Goal: Check status: Check status

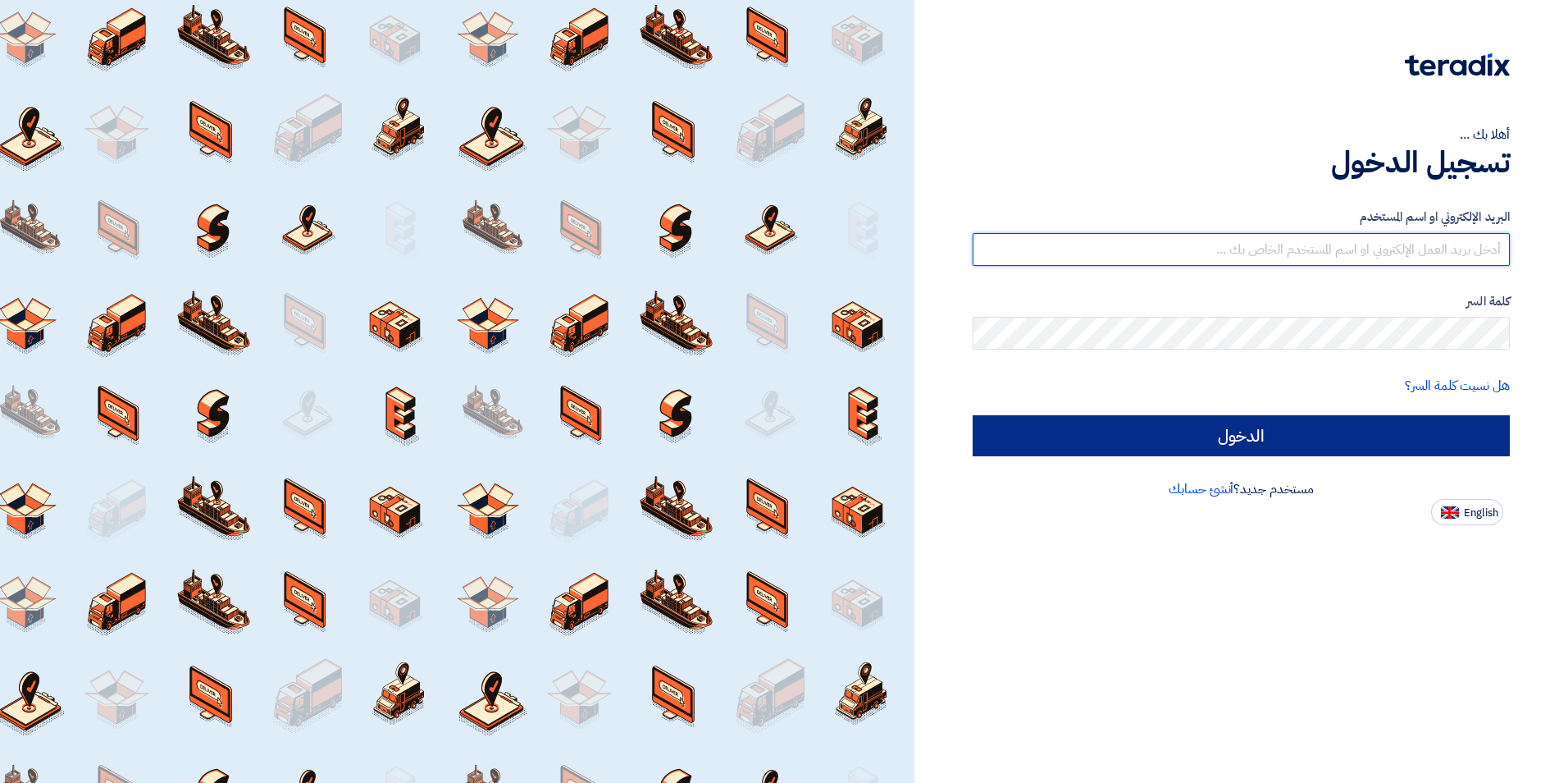
type input "[EMAIL_ADDRESS][DOMAIN_NAME]"
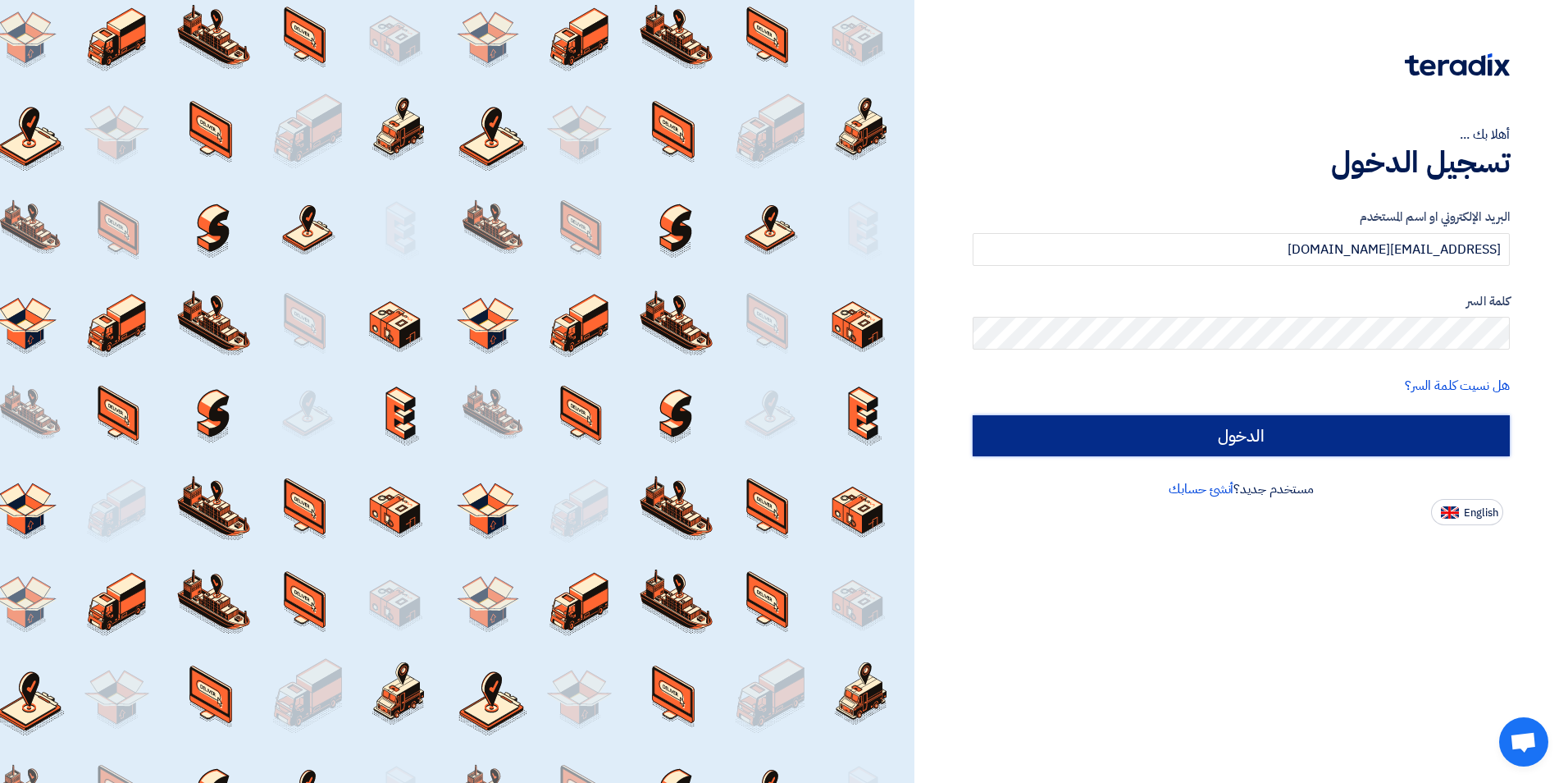
click at [1285, 447] on input "الدخول" at bounding box center [1241, 436] width 538 height 41
type input "Sign in"
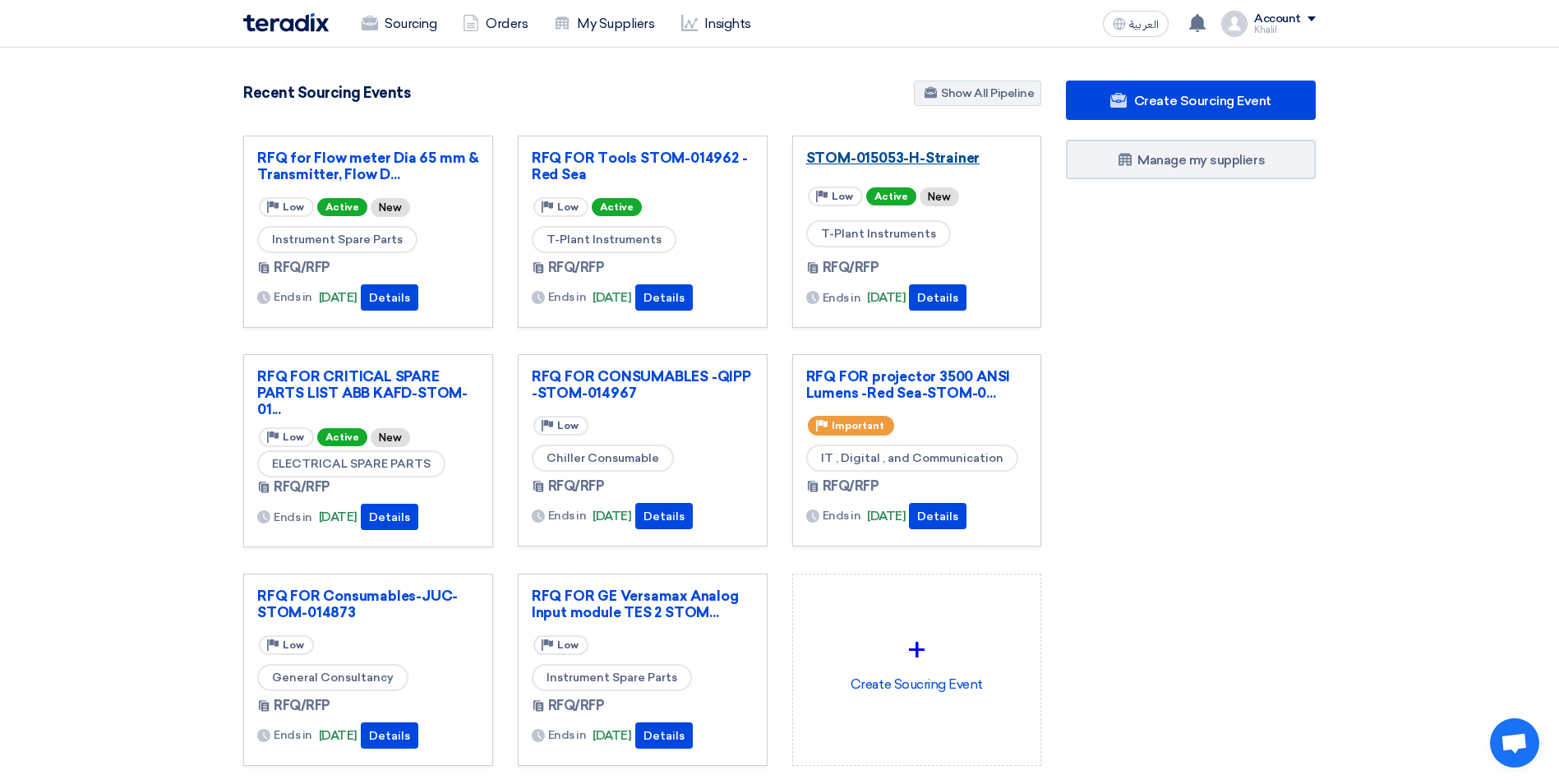
click at [938, 159] on link "STOM-015053-H-Strainer" at bounding box center [917, 158] width 222 height 17
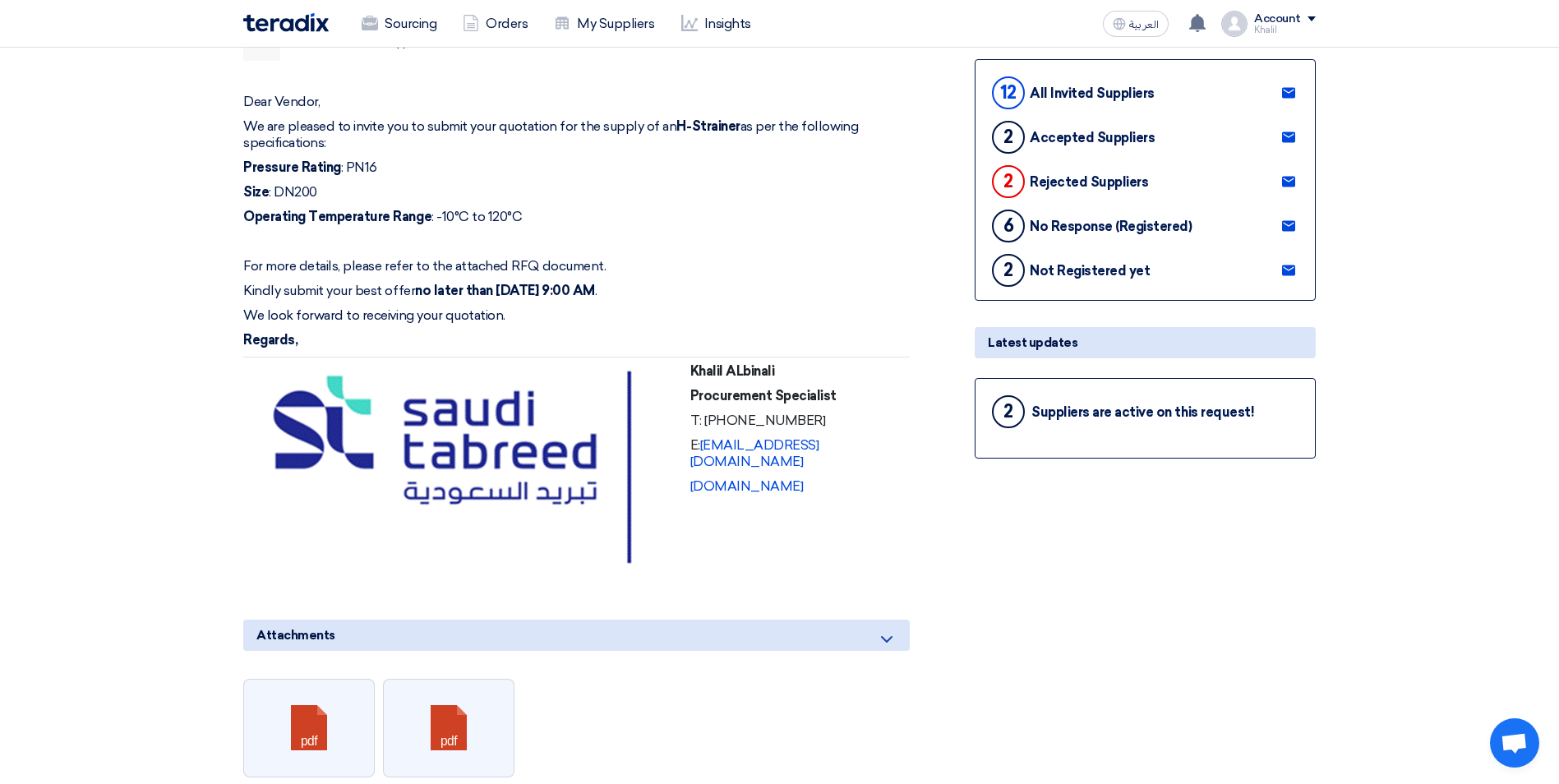
scroll to position [411, 0]
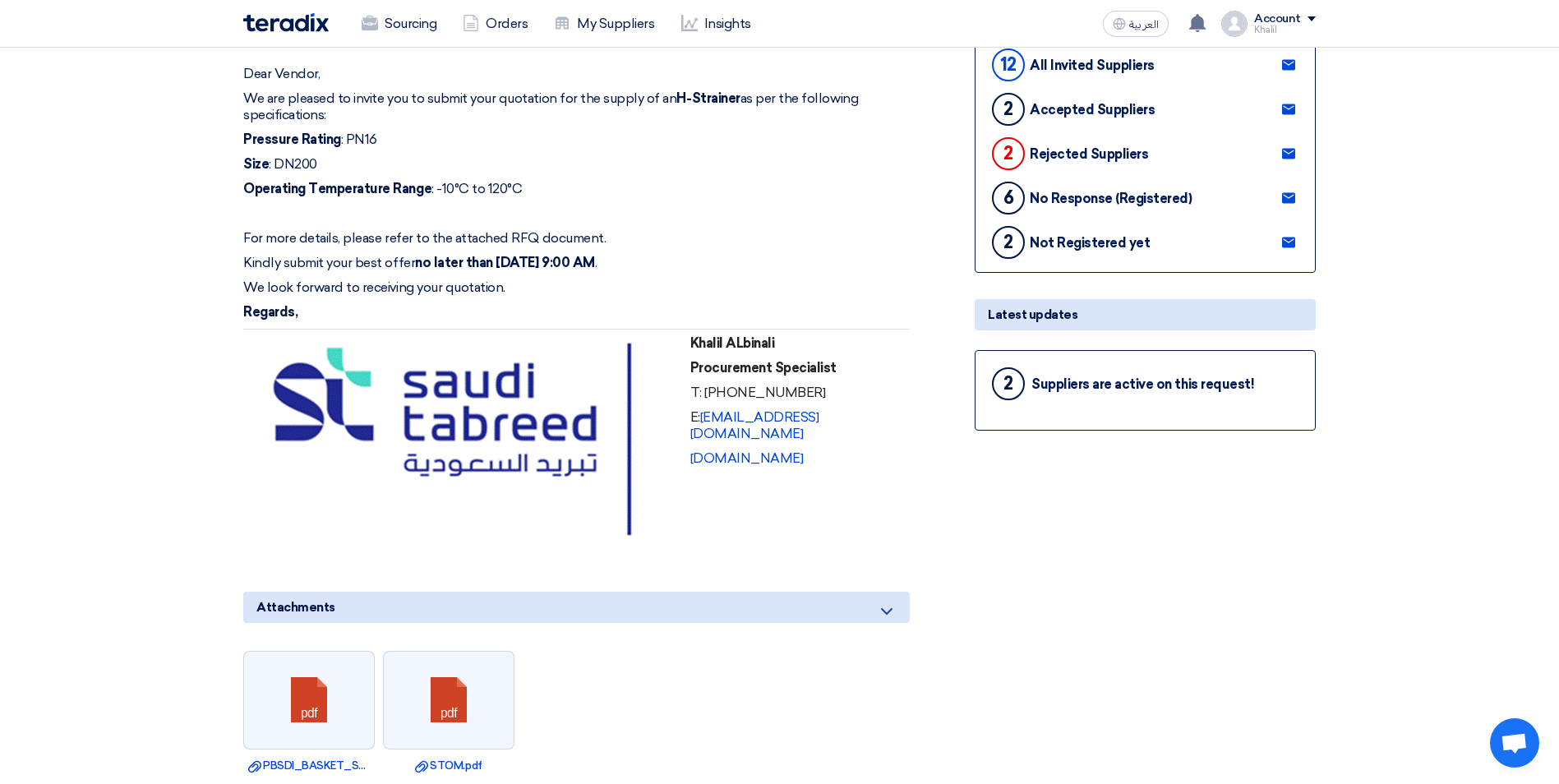
click at [1143, 399] on div "2 Suppliers are active on this request!" at bounding box center [1145, 383] width 313 height 39
click at [1099, 393] on div "2 Suppliers are active on this request!" at bounding box center [1145, 383] width 313 height 39
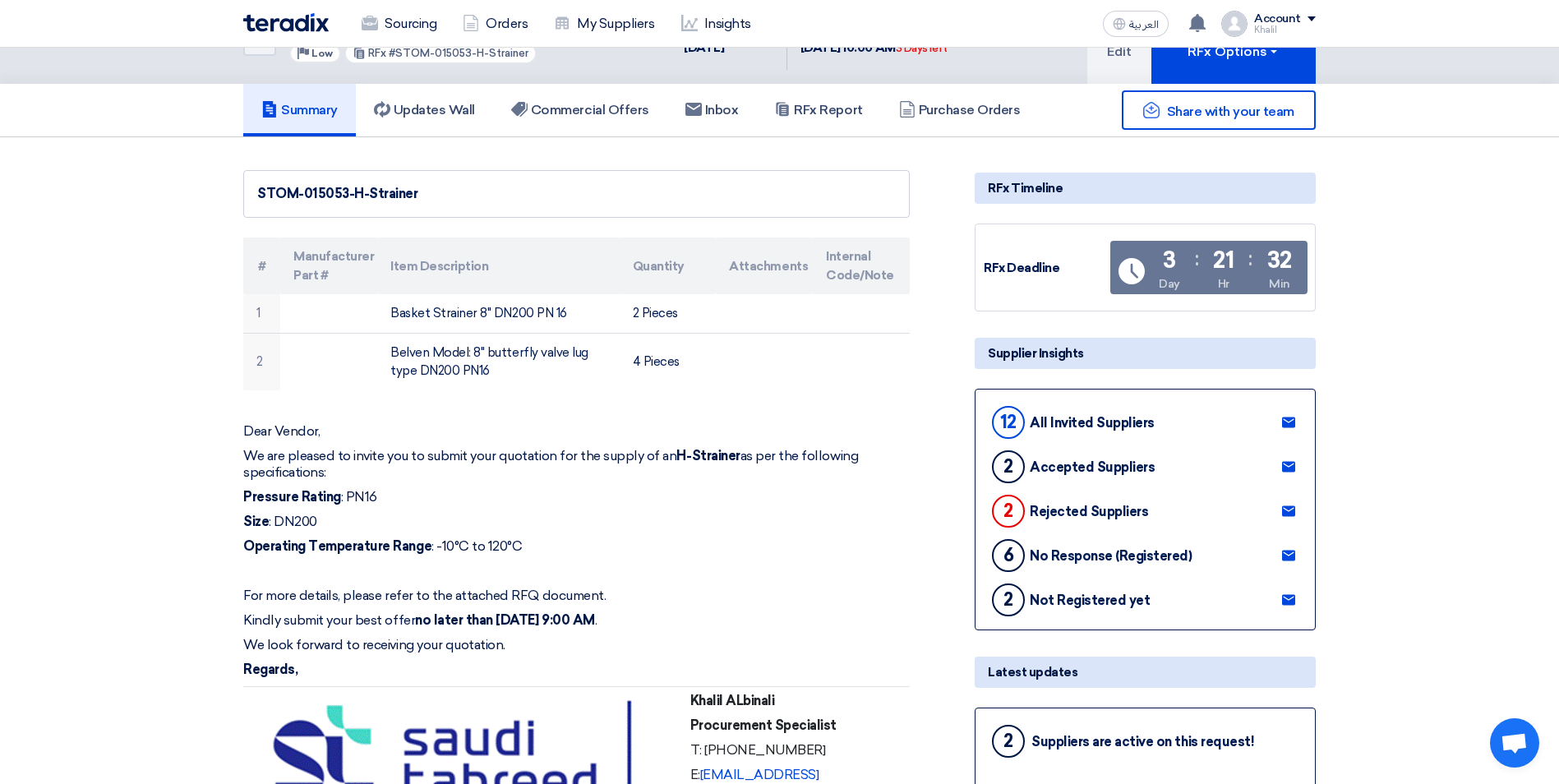
scroll to position [82, 0]
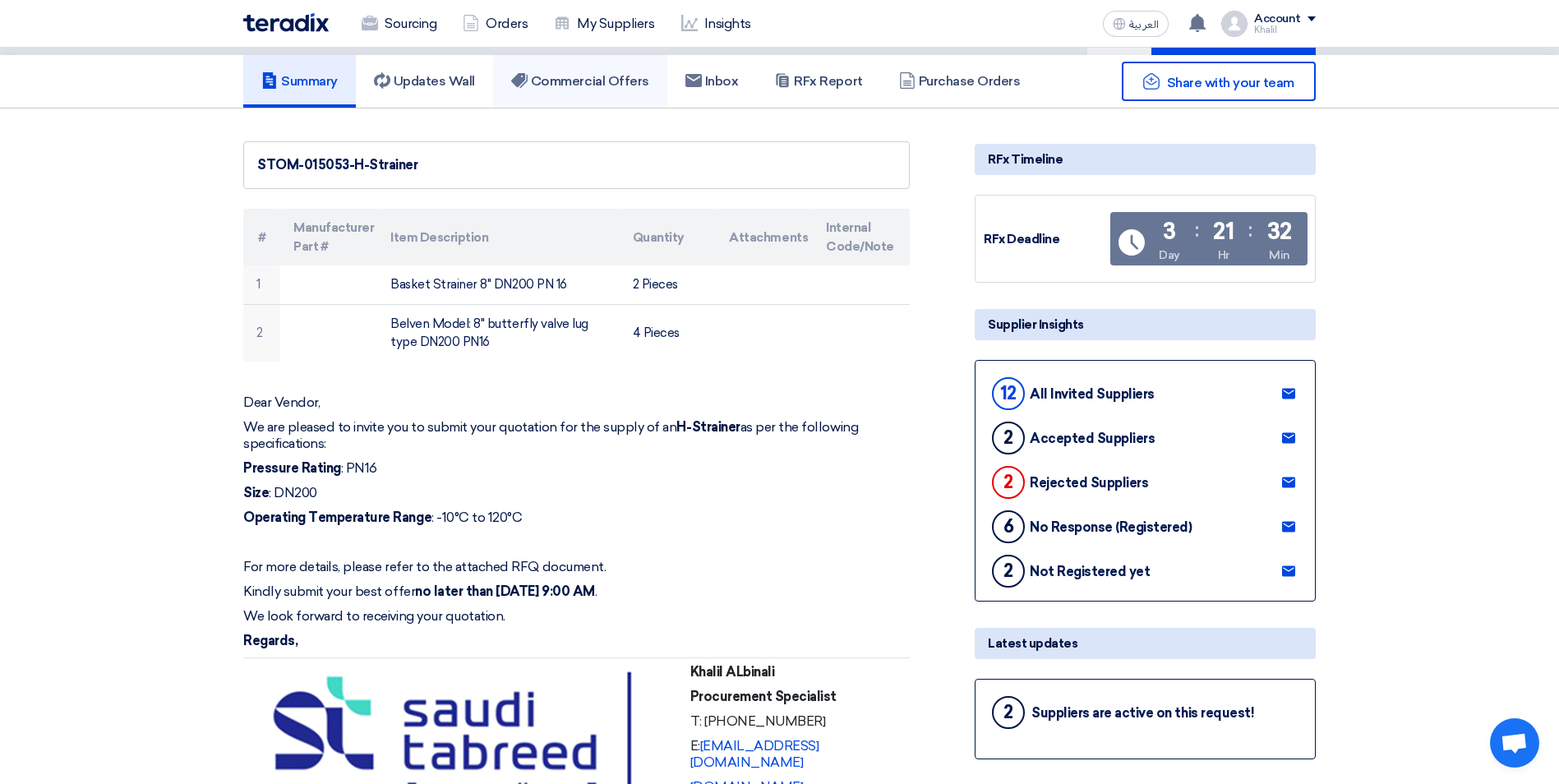
click at [589, 88] on h5 "Commercial Offers" at bounding box center [580, 82] width 138 height 17
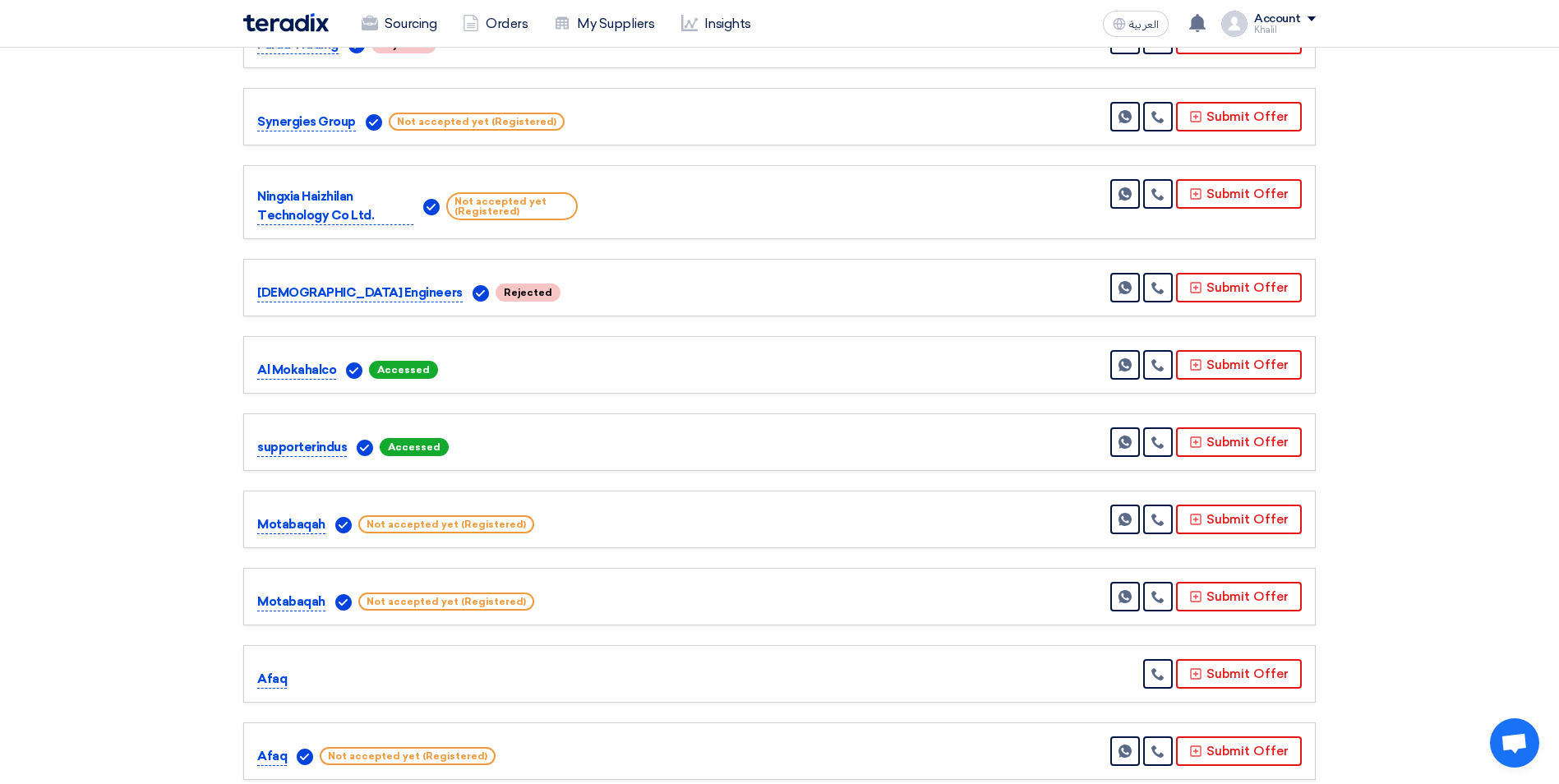
scroll to position [411, 0]
